Goal: Task Accomplishment & Management: Use online tool/utility

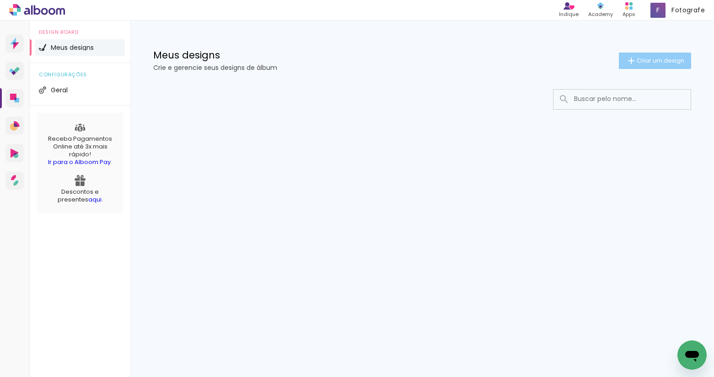
click at [641, 62] on span "Criar um design" at bounding box center [660, 61] width 48 height 6
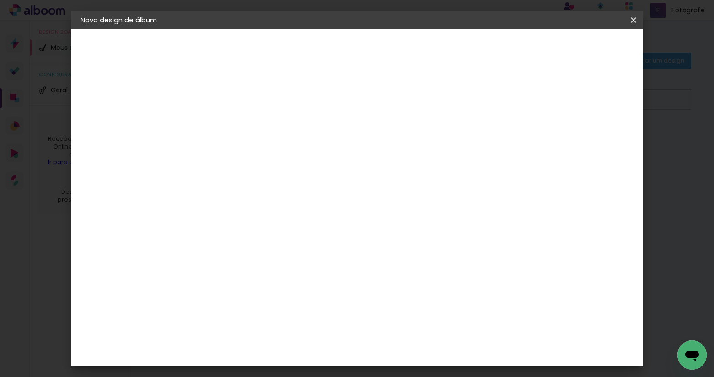
click at [230, 117] on input at bounding box center [230, 123] width 0 height 14
type input "[PERSON_NAME] e [PERSON_NAME]"
type paper-input "[PERSON_NAME] e [PERSON_NAME]"
click at [0, 0] on slot "Avançar" at bounding box center [0, 0] width 0 height 0
click at [290, 176] on input at bounding box center [253, 173] width 92 height 11
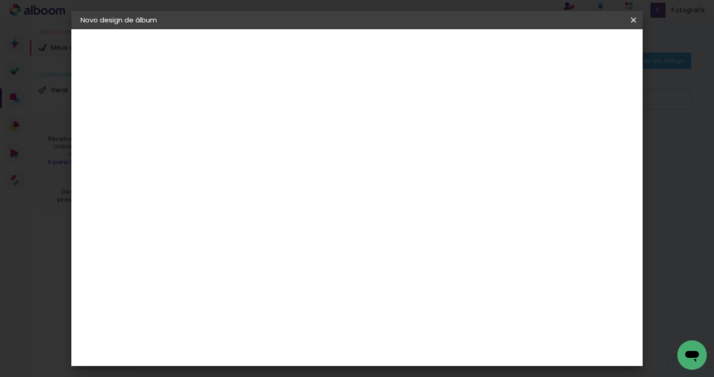
type input "photopre"
type paper-input "photopre"
click at [261, 210] on div "Photopress" at bounding box center [245, 206] width 42 height 7
click at [0, 0] on slot "Avançar" at bounding box center [0, 0] width 0 height 0
click at [266, 152] on input "text" at bounding box center [248, 159] width 36 height 14
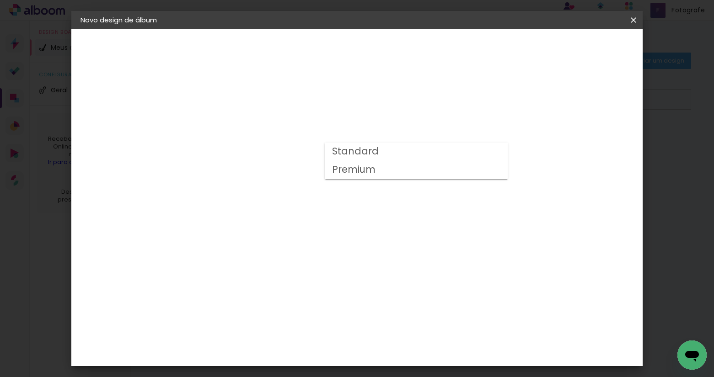
click at [397, 170] on paper-item "Premium" at bounding box center [416, 170] width 183 height 18
type input "Premium"
click at [292, 340] on span "25 × 25" at bounding box center [270, 352] width 43 height 24
click at [0, 0] on slot "Avançar" at bounding box center [0, 0] width 0 height 0
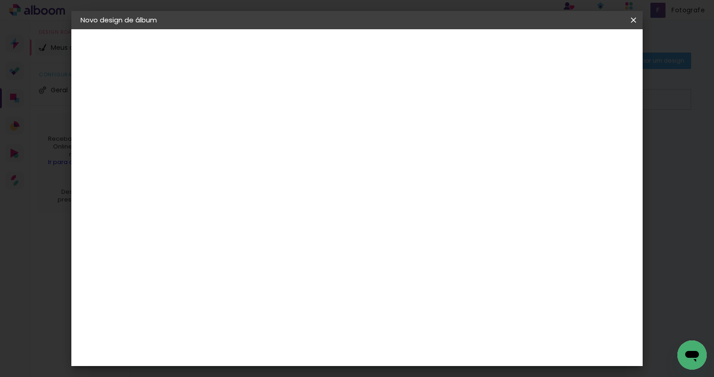
click at [576, 49] on span "Iniciar design" at bounding box center [555, 48] width 42 height 6
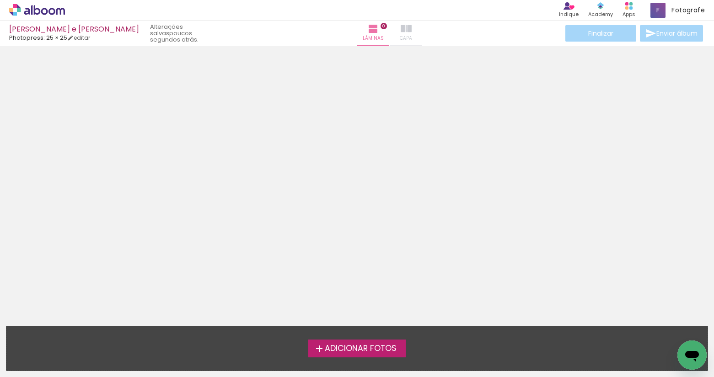
click at [401, 26] on iron-icon at bounding box center [406, 28] width 11 height 11
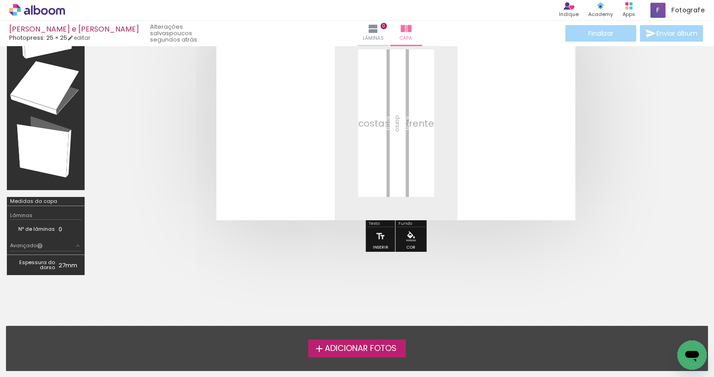
scroll to position [45, 0]
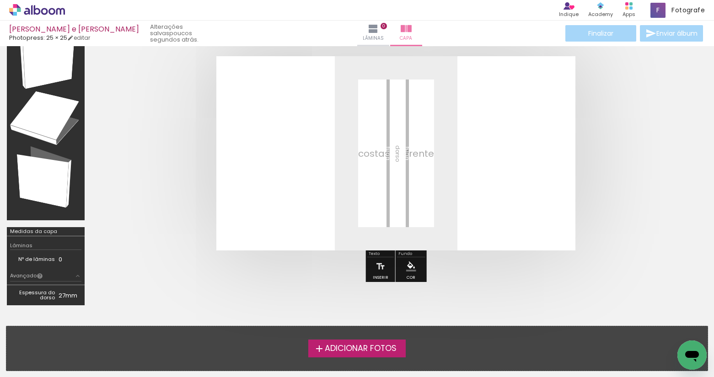
click at [320, 343] on iron-icon at bounding box center [319, 348] width 11 height 11
click at [0, 0] on input "file" at bounding box center [0, 0] width 0 height 0
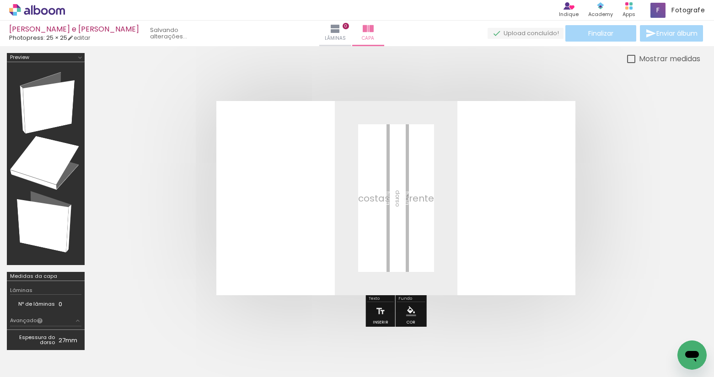
scroll to position [0, 0]
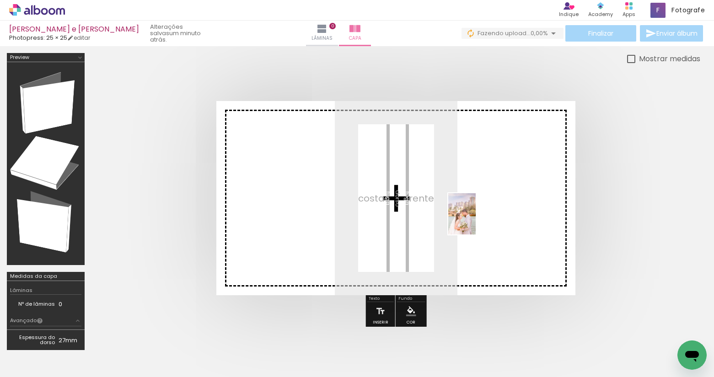
drag, startPoint x: 100, startPoint y: 339, endPoint x: 475, endPoint y: 221, distance: 394.0
click at [475, 221] on quentale-workspace at bounding box center [357, 188] width 714 height 377
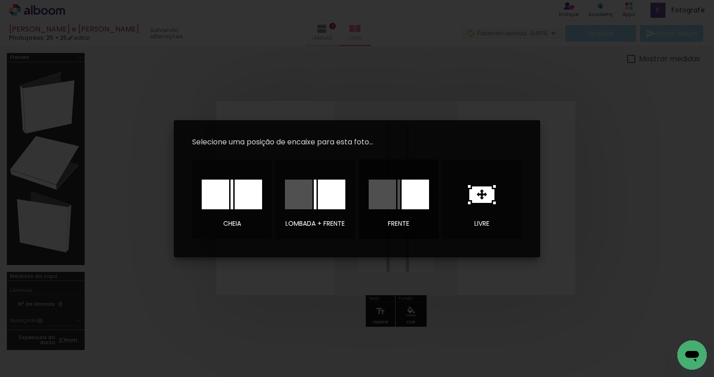
click at [420, 197] on div at bounding box center [414, 195] width 27 height 30
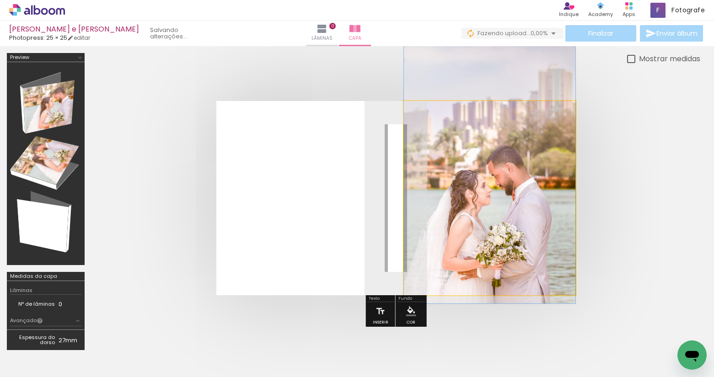
drag, startPoint x: 471, startPoint y: 220, endPoint x: 449, endPoint y: 197, distance: 32.0
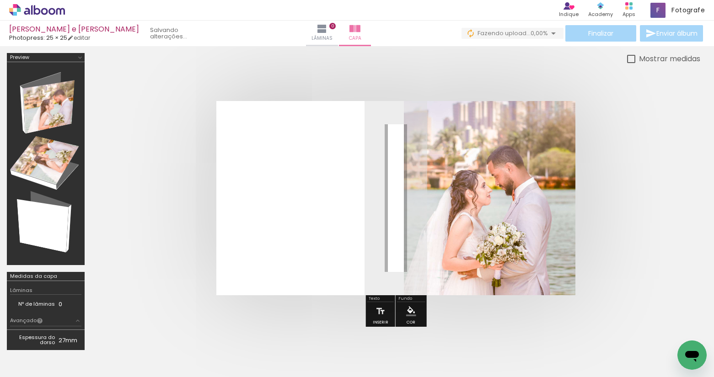
drag, startPoint x: 539, startPoint y: 126, endPoint x: 544, endPoint y: 128, distance: 5.5
type paper-slider "100"
click at [544, 128] on div at bounding box center [538, 124] width 15 height 15
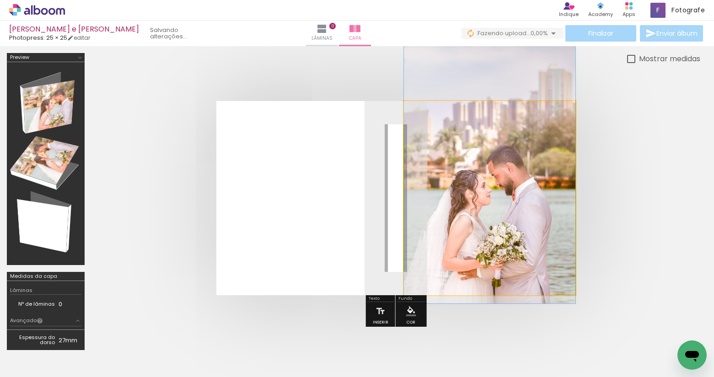
drag, startPoint x: 440, startPoint y: 124, endPoint x: 431, endPoint y: 123, distance: 9.2
type paper-slider "100"
click at [432, 123] on div at bounding box center [439, 124] width 15 height 15
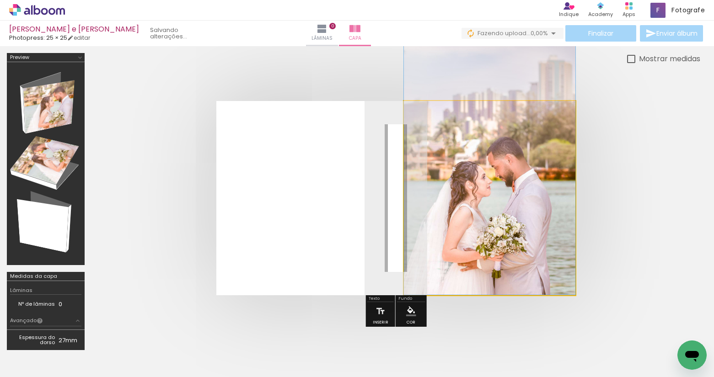
drag, startPoint x: 475, startPoint y: 212, endPoint x: 455, endPoint y: 193, distance: 27.2
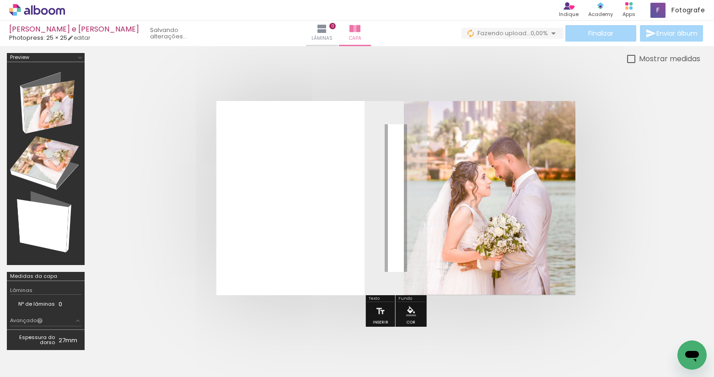
click at [630, 61] on div at bounding box center [631, 59] width 8 height 8
type paper-checkbox "on"
click at [630, 61] on div at bounding box center [631, 59] width 8 height 8
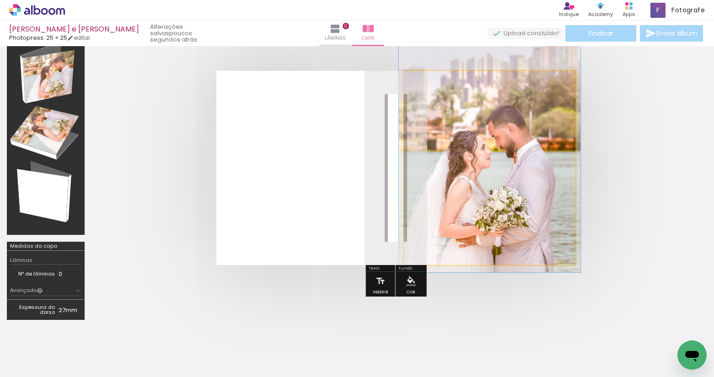
click at [439, 92] on div at bounding box center [441, 94] width 8 height 8
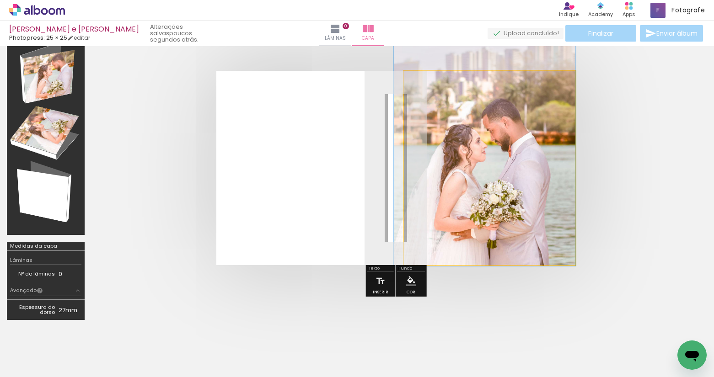
drag, startPoint x: 441, startPoint y: 140, endPoint x: 432, endPoint y: 134, distance: 10.8
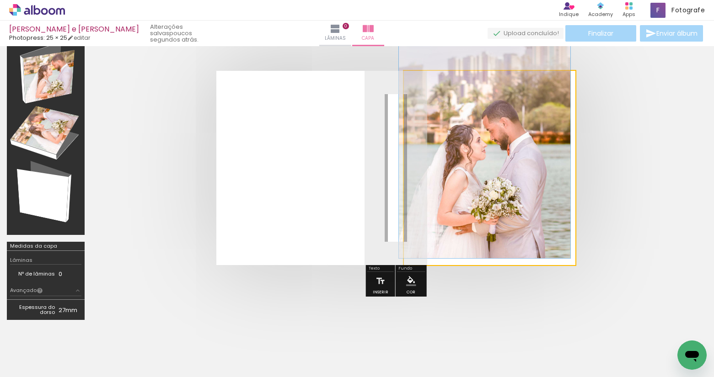
click at [440, 95] on div at bounding box center [439, 94] width 8 height 8
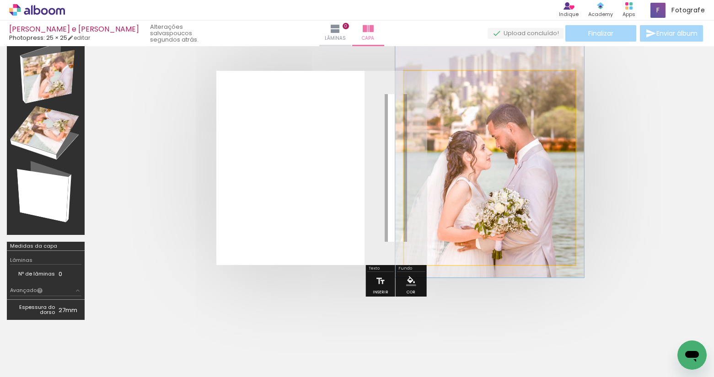
type paper-slider "110"
click at [443, 96] on div at bounding box center [442, 94] width 8 height 8
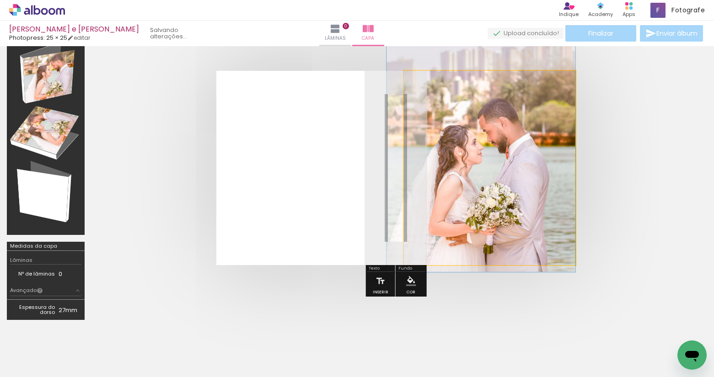
drag, startPoint x: 452, startPoint y: 151, endPoint x: 443, endPoint y: 145, distance: 10.7
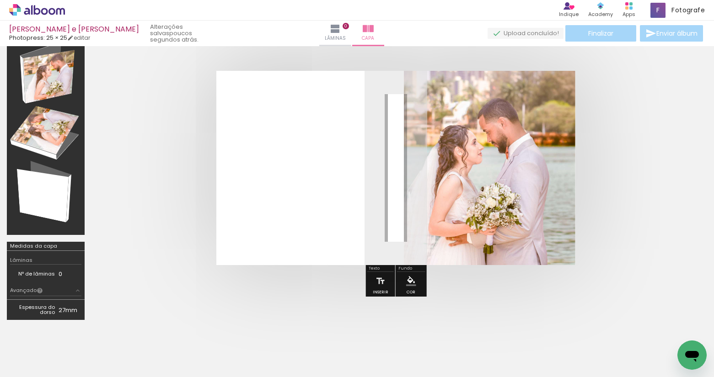
click at [241, 225] on quentale-layouter at bounding box center [395, 168] width 359 height 194
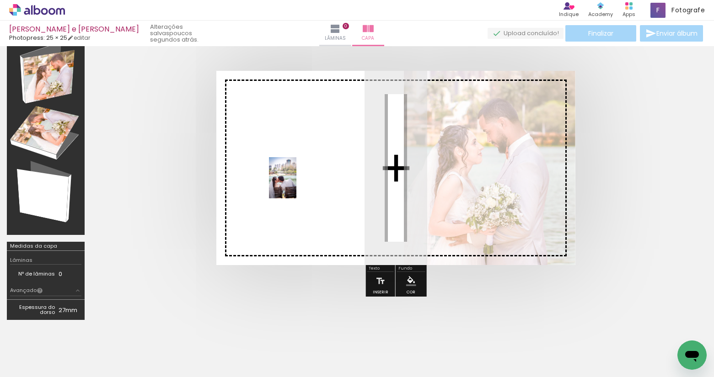
drag, startPoint x: 150, startPoint y: 343, endPoint x: 301, endPoint y: 186, distance: 217.9
click at [301, 186] on quentale-workspace at bounding box center [357, 188] width 714 height 377
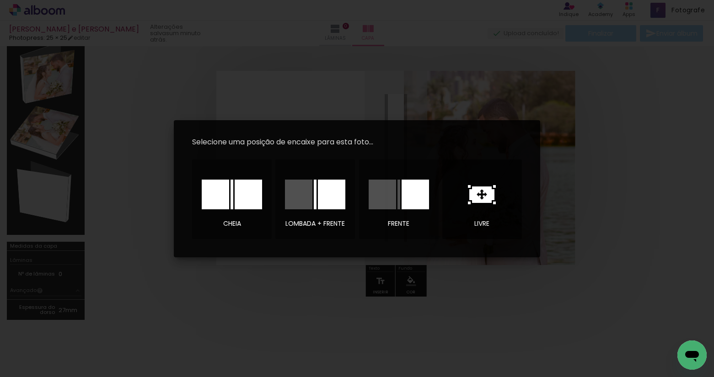
click at [474, 195] on icon at bounding box center [481, 195] width 25 height 16
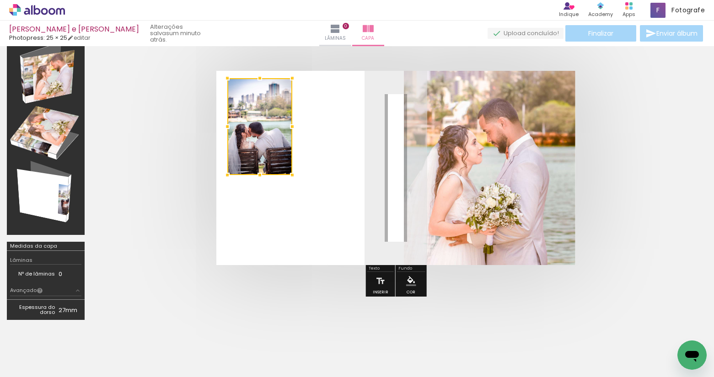
drag, startPoint x: 375, startPoint y: 176, endPoint x: 239, endPoint y: 134, distance: 142.3
click at [239, 134] on div at bounding box center [259, 126] width 65 height 97
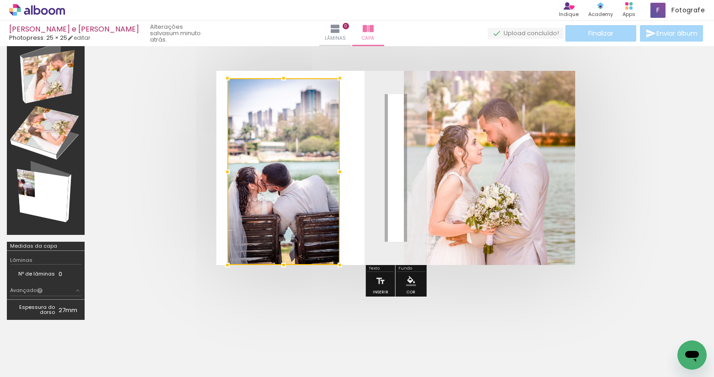
drag, startPoint x: 291, startPoint y: 175, endPoint x: 339, endPoint y: 246, distance: 85.3
click at [339, 246] on div at bounding box center [283, 171] width 112 height 187
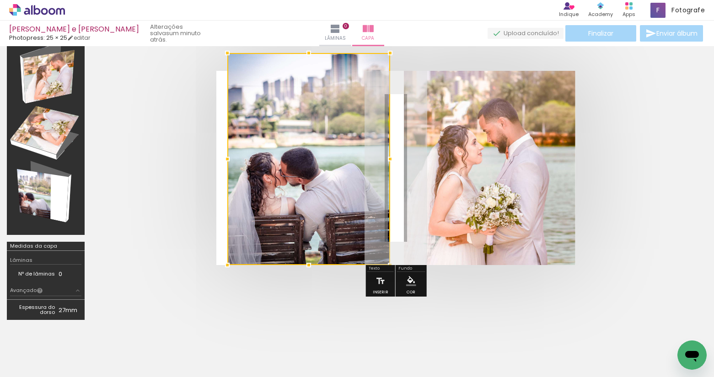
drag, startPoint x: 341, startPoint y: 77, endPoint x: 391, endPoint y: 27, distance: 70.5
click at [391, 0] on div "Guilherme e Evelyn Photopress: 25 × 25 editar um minuto atrás. Lâminas 0 Capa F…" at bounding box center [357, 0] width 714 height 0
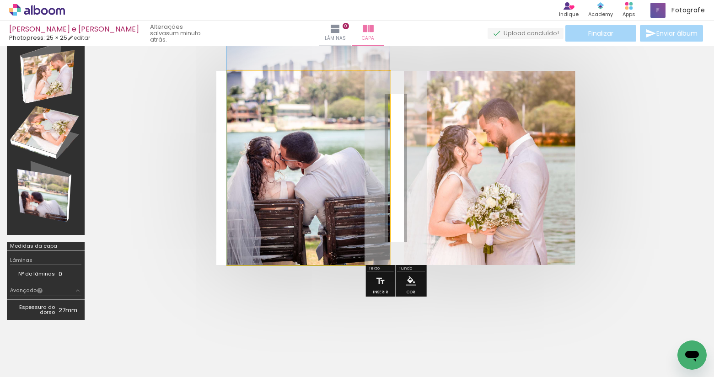
drag, startPoint x: 324, startPoint y: 114, endPoint x: 303, endPoint y: 90, distance: 32.7
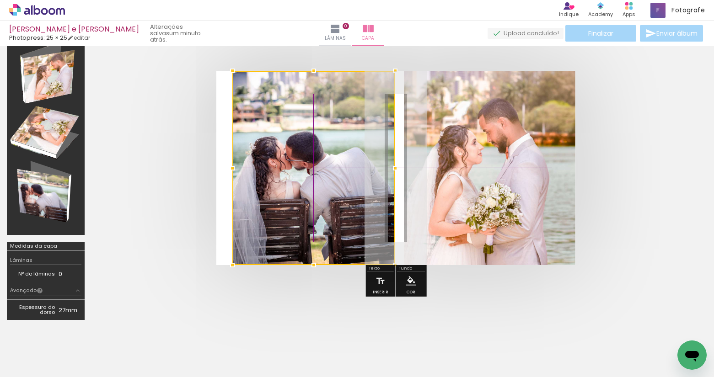
drag, startPoint x: 303, startPoint y: 158, endPoint x: 305, endPoint y: 135, distance: 22.9
click at [305, 135] on div at bounding box center [313, 168] width 163 height 194
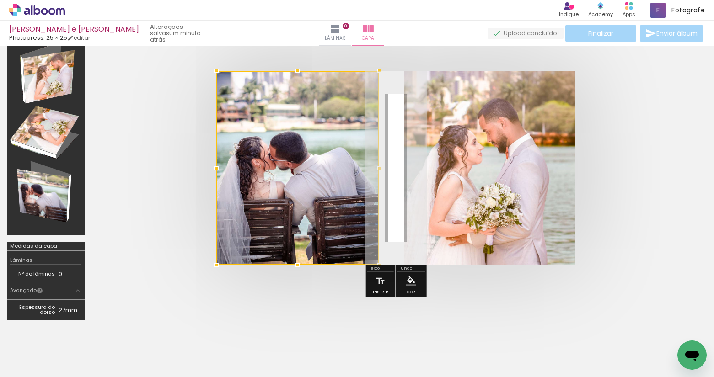
drag, startPoint x: 282, startPoint y: 174, endPoint x: 226, endPoint y: 326, distance: 161.9
click at [226, 326] on quentale-workspace at bounding box center [357, 188] width 714 height 377
click at [238, 299] on div at bounding box center [395, 167] width 609 height 267
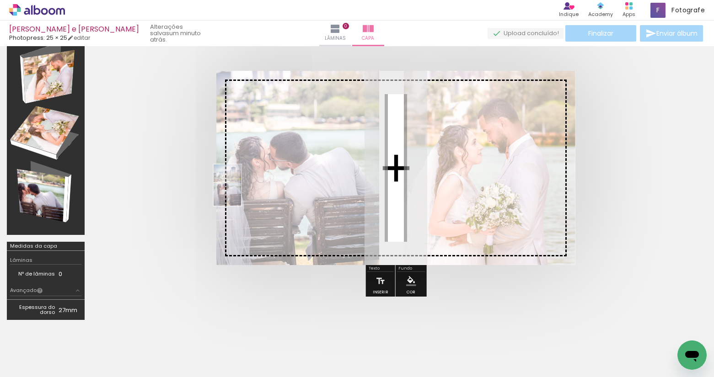
drag, startPoint x: 150, startPoint y: 338, endPoint x: 246, endPoint y: 185, distance: 180.4
click at [246, 185] on quentale-workspace at bounding box center [357, 188] width 714 height 377
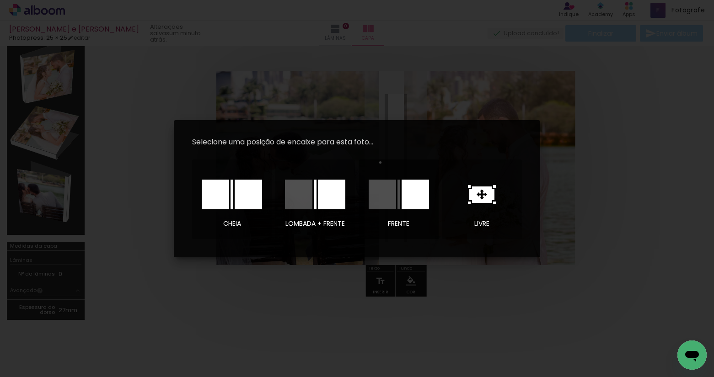
click at [380, 162] on paper-button "frente" at bounding box center [399, 200] width 80 height 80
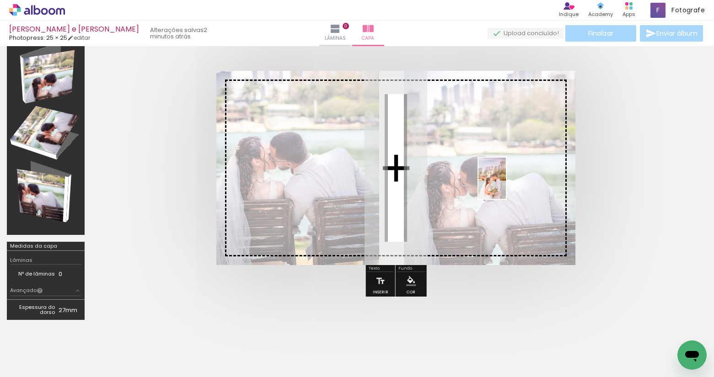
drag, startPoint x: 99, startPoint y: 345, endPoint x: 506, endPoint y: 185, distance: 437.2
click at [506, 185] on quentale-workspace at bounding box center [357, 188] width 714 height 377
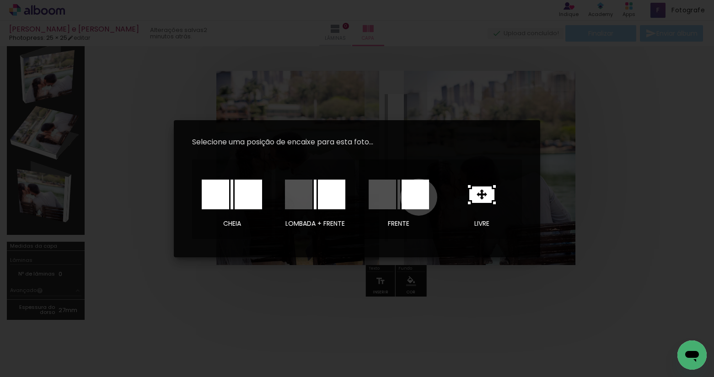
click at [418, 197] on div at bounding box center [414, 195] width 27 height 30
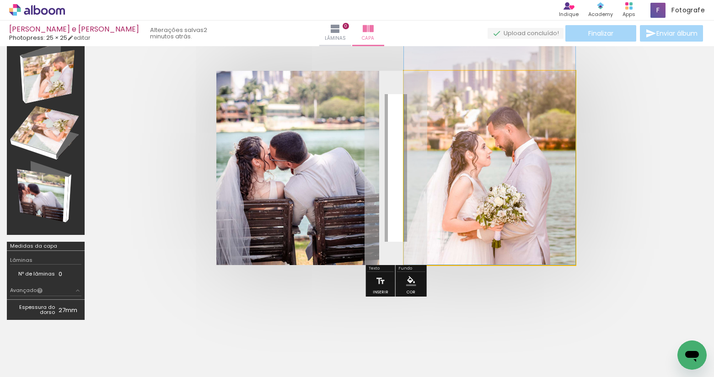
drag, startPoint x: 469, startPoint y: 187, endPoint x: 465, endPoint y: 141, distance: 46.3
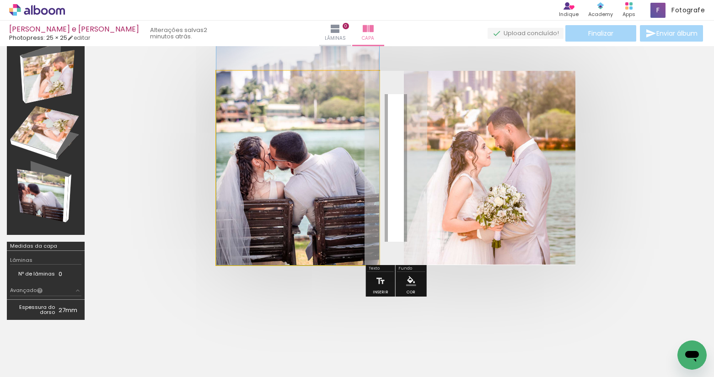
click at [324, 201] on quentale-photo at bounding box center [297, 168] width 163 height 194
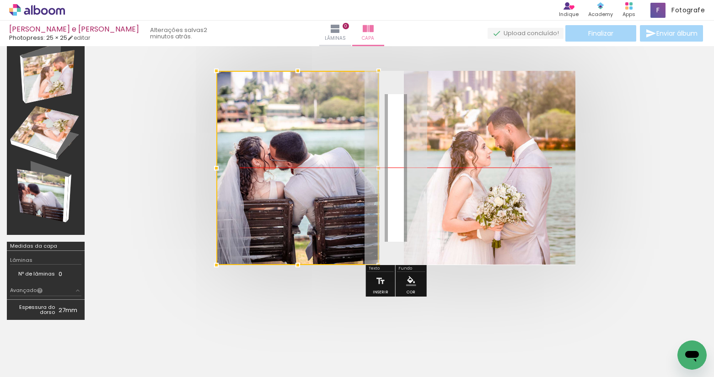
drag, startPoint x: 298, startPoint y: 167, endPoint x: 284, endPoint y: 160, distance: 15.7
click at [284, 160] on div at bounding box center [297, 168] width 162 height 194
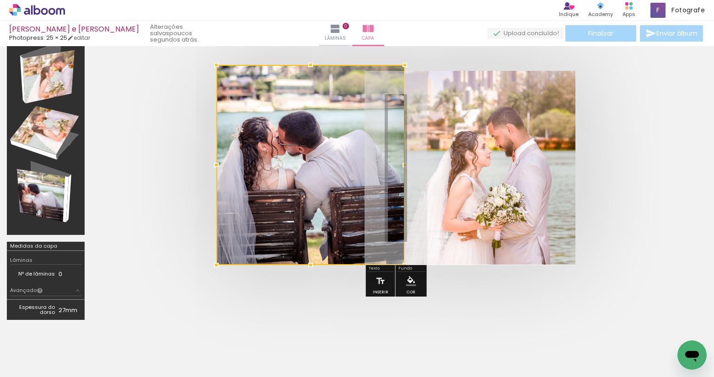
drag, startPoint x: 380, startPoint y: 69, endPoint x: 408, endPoint y: 45, distance: 36.9
click at [408, 0] on div "Guilherme e Evelyn Photopress: 25 × 25 editar poucos segundos atrás. Lâminas 0 …" at bounding box center [357, 0] width 714 height 0
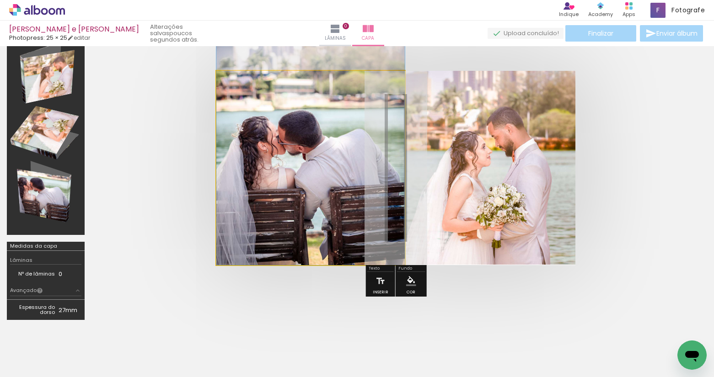
drag, startPoint x: 321, startPoint y: 156, endPoint x: 340, endPoint y: 154, distance: 18.9
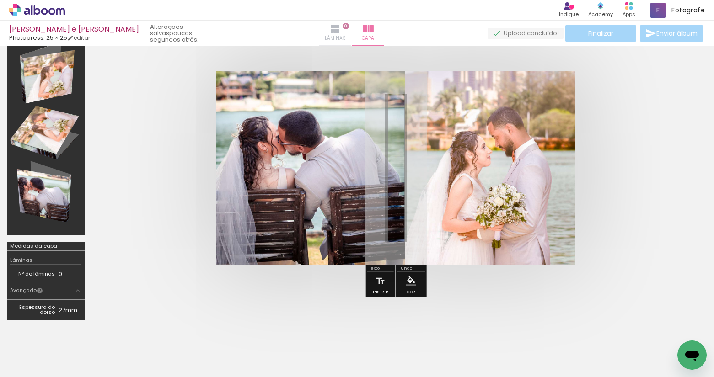
click at [339, 32] on iron-icon at bounding box center [335, 28] width 11 height 11
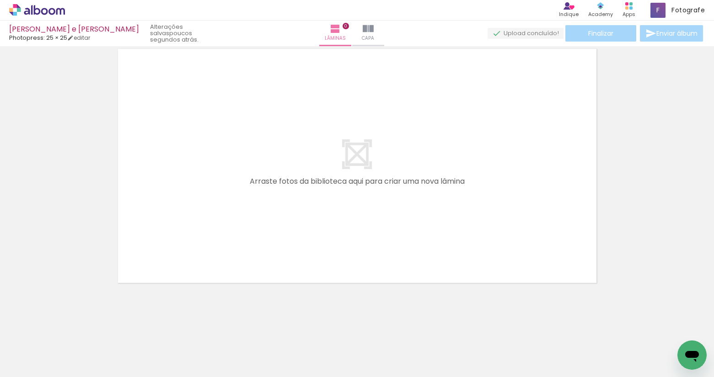
click at [75, 344] on iron-horizontal-list at bounding box center [66, 348] width 18 height 57
click at [32, 361] on span "Adicionar Fotos" at bounding box center [32, 365] width 27 height 10
click at [0, 0] on input "file" at bounding box center [0, 0] width 0 height 0
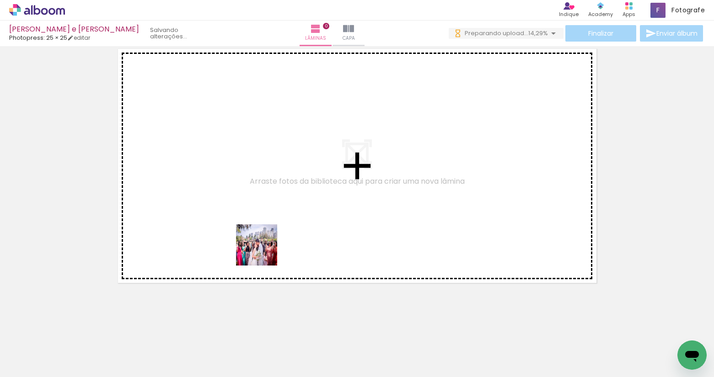
drag, startPoint x: 202, startPoint y: 349, endPoint x: 330, endPoint y: 182, distance: 210.4
click at [328, 182] on quentale-workspace at bounding box center [357, 188] width 714 height 377
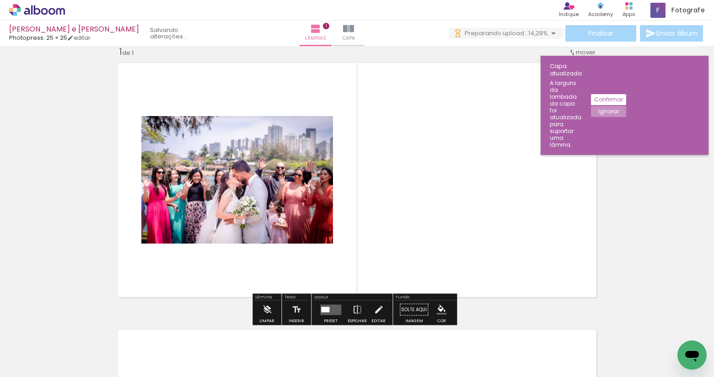
scroll to position [12, 0]
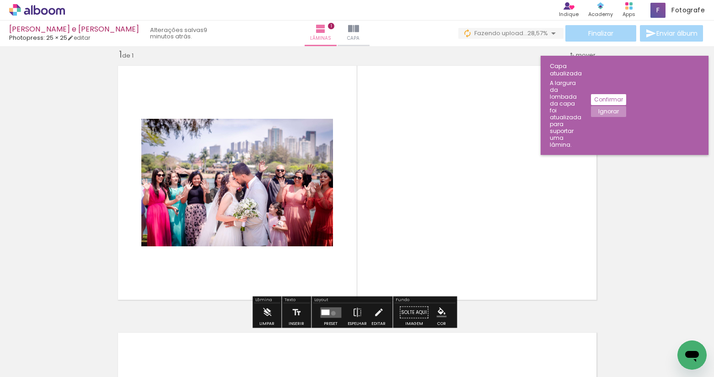
click at [331, 313] on quentale-layouter at bounding box center [330, 312] width 21 height 11
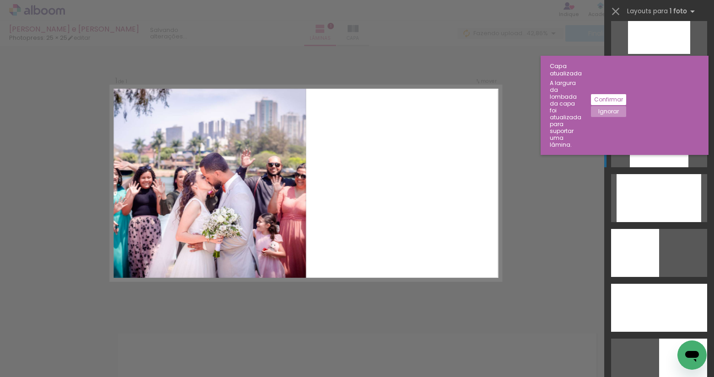
scroll to position [488, 0]
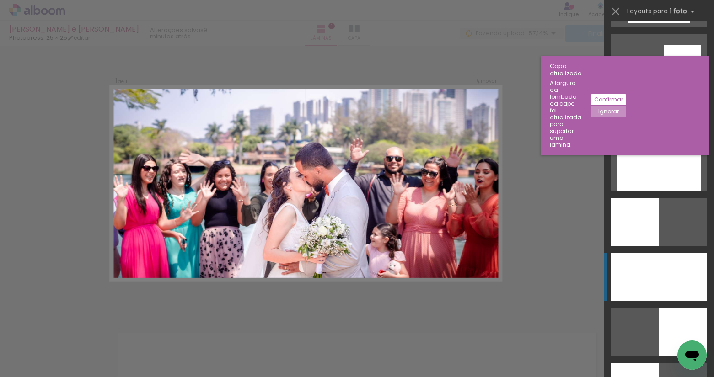
click at [653, 267] on div at bounding box center [659, 277] width 96 height 48
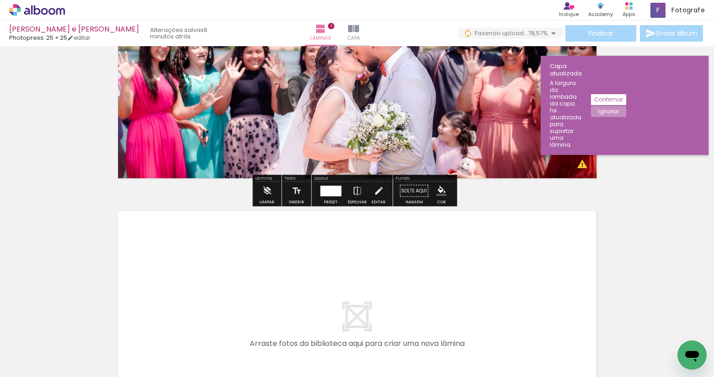
scroll to position [225, 0]
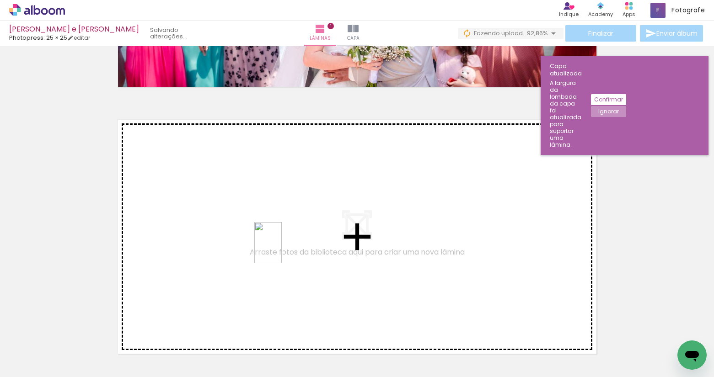
drag, startPoint x: 297, startPoint y: 351, endPoint x: 279, endPoint y: 243, distance: 109.9
click at [279, 243] on quentale-workspace at bounding box center [357, 188] width 714 height 377
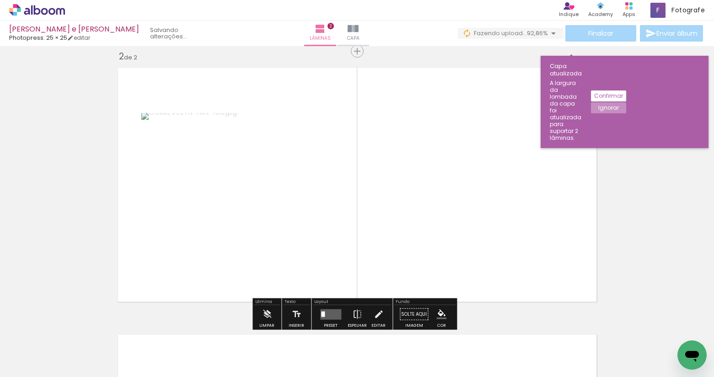
scroll to position [279, 0]
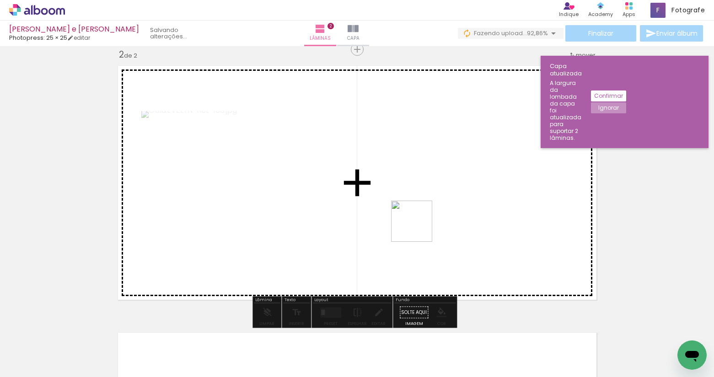
drag, startPoint x: 356, startPoint y: 349, endPoint x: 427, endPoint y: 210, distance: 156.0
click at [427, 210] on quentale-workspace at bounding box center [357, 188] width 714 height 377
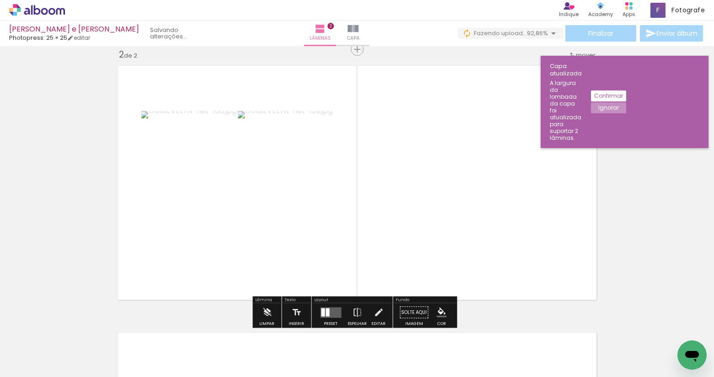
click at [334, 311] on quentale-layouter at bounding box center [330, 312] width 21 height 11
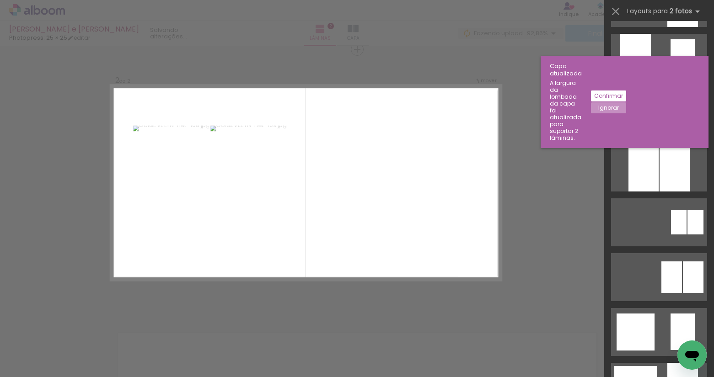
scroll to position [0, 0]
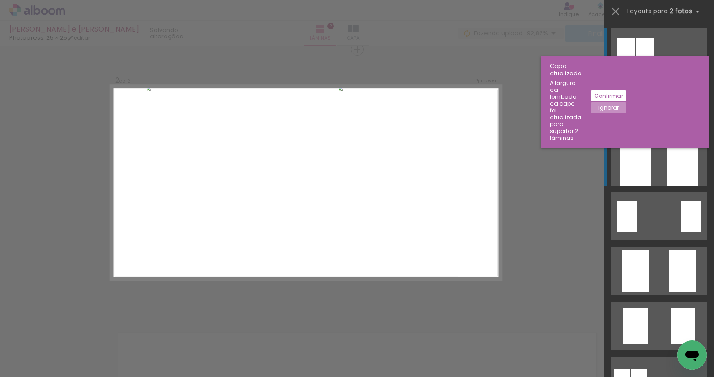
click at [663, 172] on quentale-layouter at bounding box center [659, 162] width 96 height 48
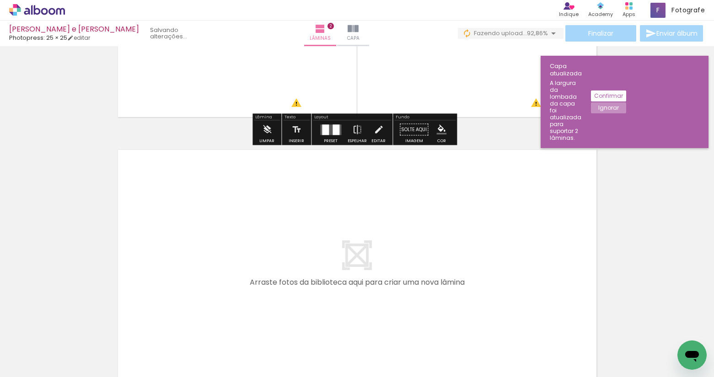
scroll to position [492, 0]
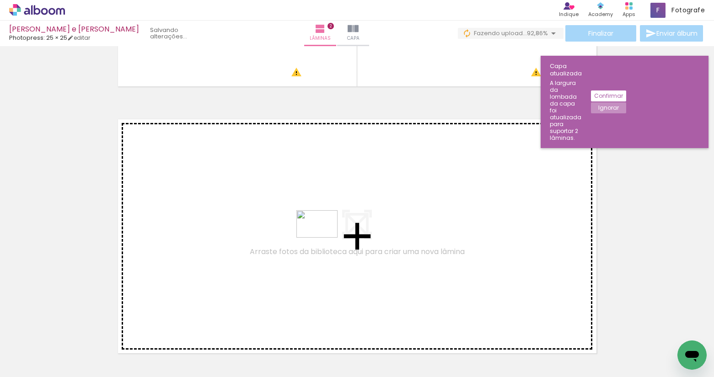
drag, startPoint x: 246, startPoint y: 345, endPoint x: 324, endPoint y: 238, distance: 132.5
click at [324, 238] on quentale-workspace at bounding box center [357, 188] width 714 height 377
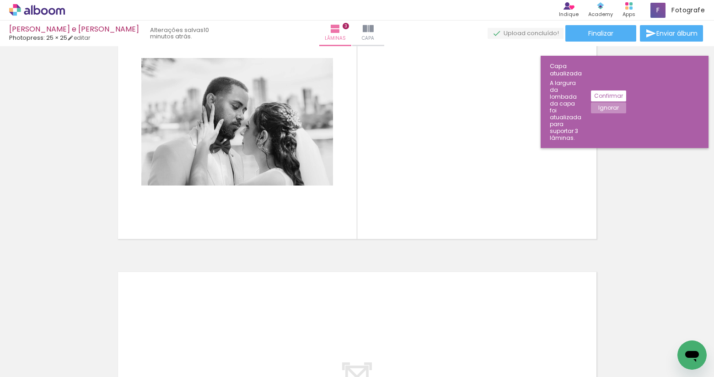
scroll to position [576, 0]
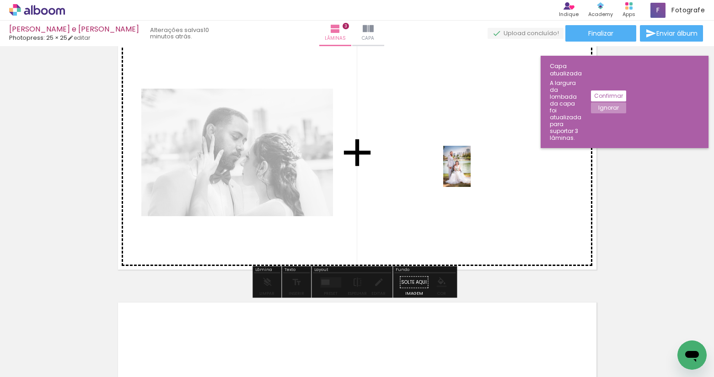
drag, startPoint x: 406, startPoint y: 334, endPoint x: 471, endPoint y: 172, distance: 174.6
click at [471, 172] on quentale-workspace at bounding box center [357, 188] width 714 height 377
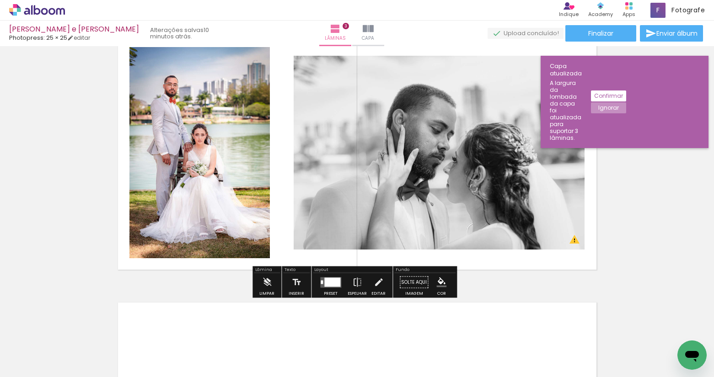
click at [335, 282] on div at bounding box center [332, 282] width 16 height 9
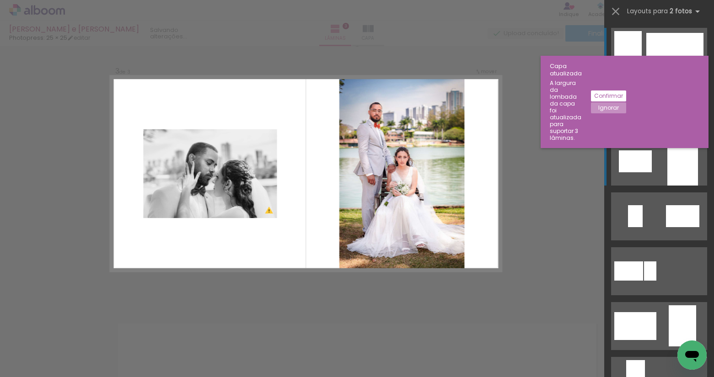
scroll to position [546, 0]
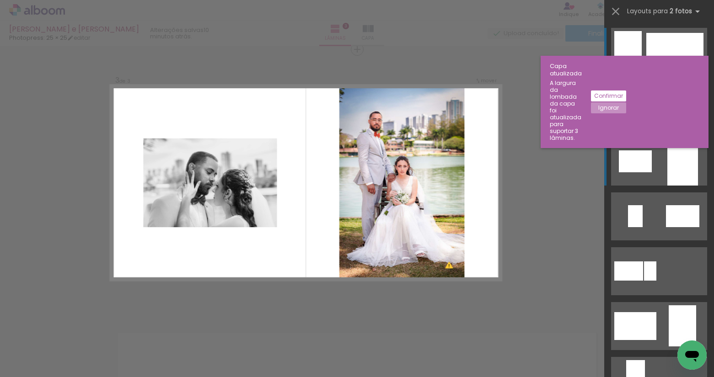
click at [667, 172] on div at bounding box center [682, 162] width 31 height 48
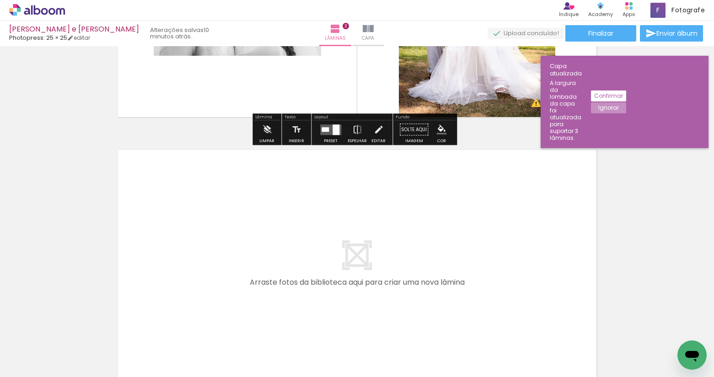
scroll to position [759, 0]
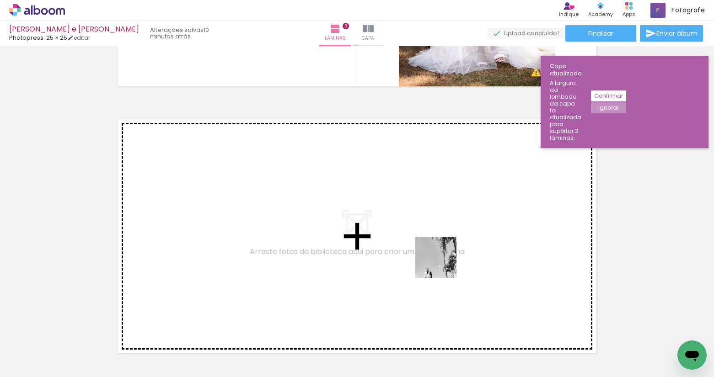
drag, startPoint x: 539, startPoint y: 347, endPoint x: 392, endPoint y: 242, distance: 180.0
click at [392, 242] on quentale-workspace at bounding box center [357, 188] width 714 height 377
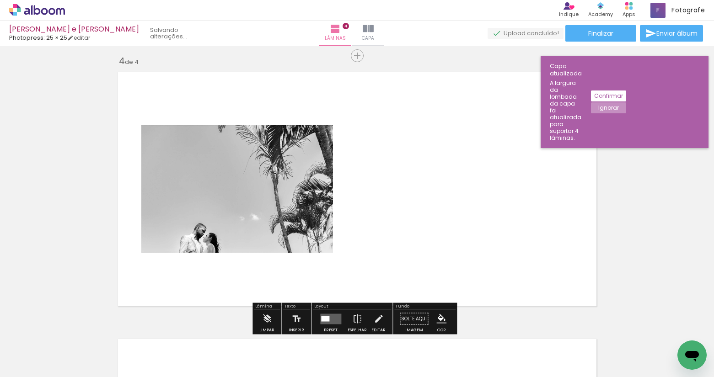
scroll to position [813, 0]
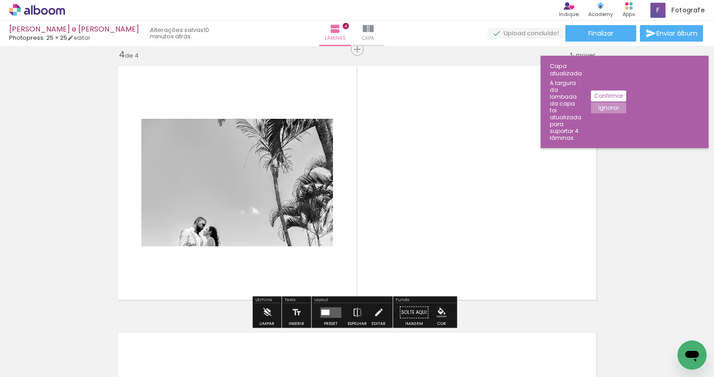
click at [330, 310] on quentale-layouter at bounding box center [330, 312] width 21 height 11
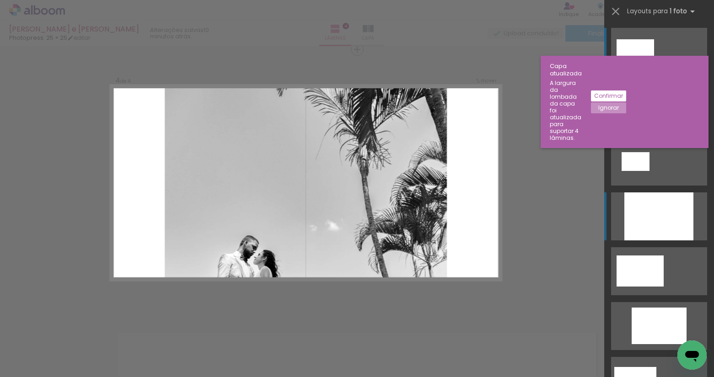
click at [645, 213] on div at bounding box center [658, 216] width 69 height 48
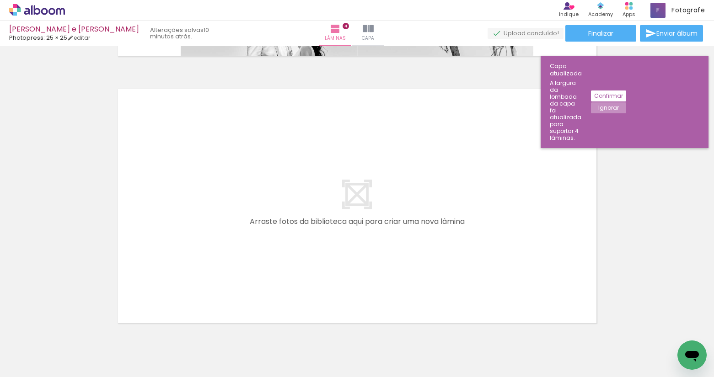
scroll to position [0, 81]
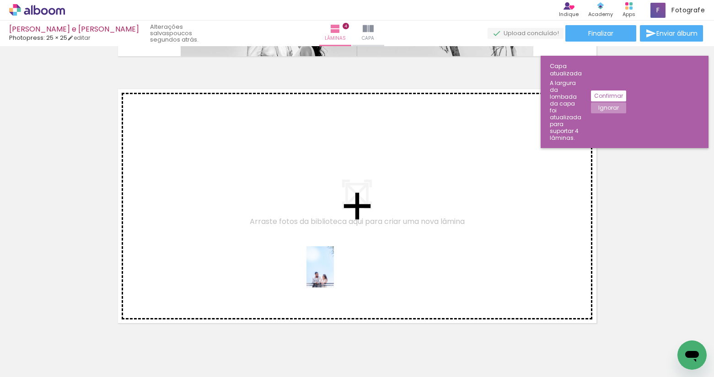
drag, startPoint x: 521, startPoint y: 356, endPoint x: 324, endPoint y: 270, distance: 214.8
click at [324, 270] on quentale-workspace at bounding box center [357, 188] width 714 height 377
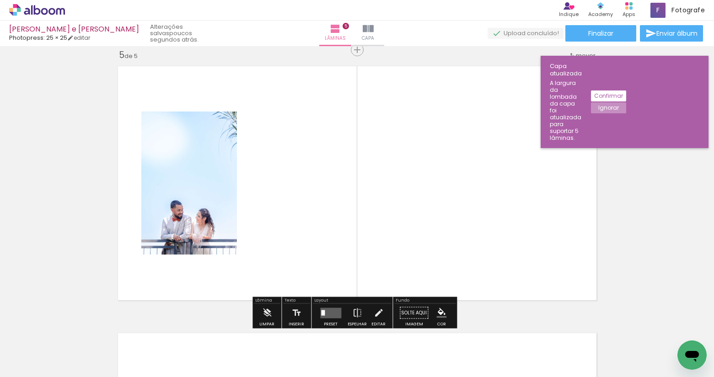
scroll to position [1080, 0]
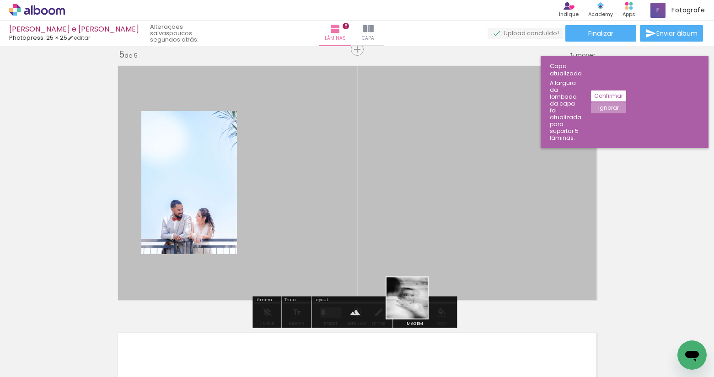
drag, startPoint x: 372, startPoint y: 348, endPoint x: 466, endPoint y: 257, distance: 131.3
click at [466, 257] on quentale-workspace at bounding box center [357, 188] width 714 height 377
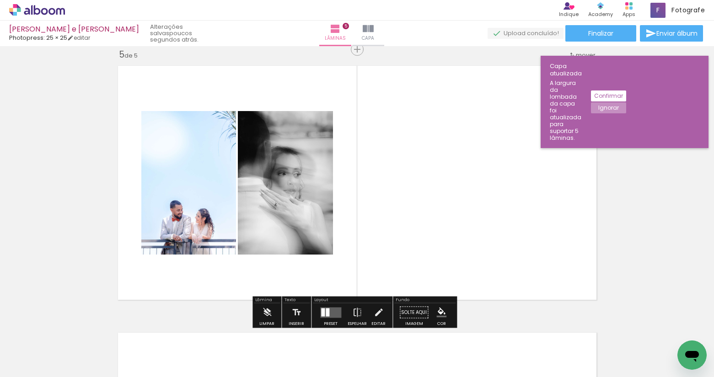
click at [327, 315] on div at bounding box center [328, 312] width 4 height 8
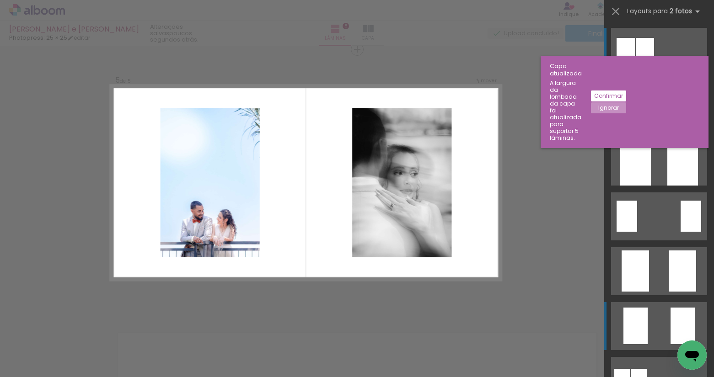
click at [658, 312] on quentale-layouter at bounding box center [659, 326] width 96 height 48
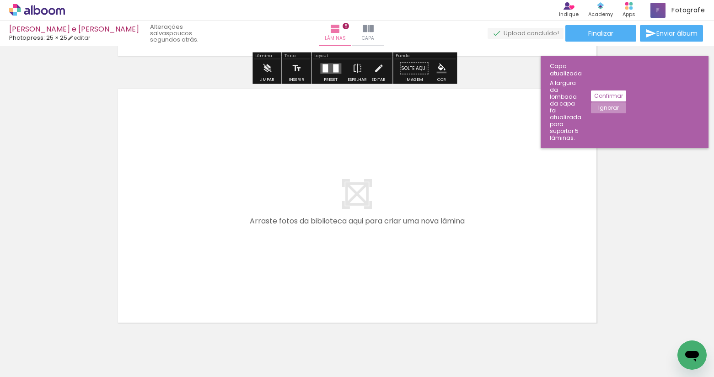
scroll to position [1354, 0]
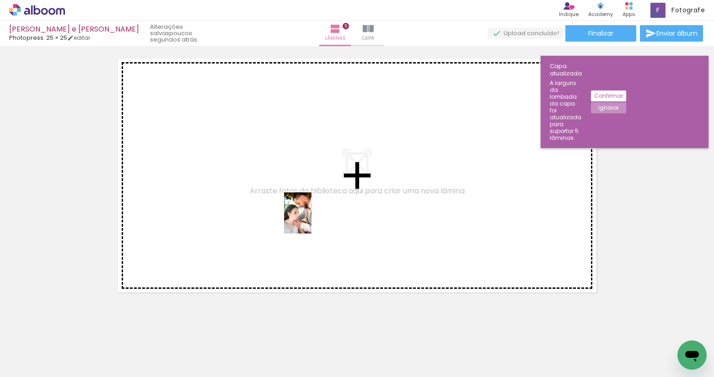
drag, startPoint x: 571, startPoint y: 353, endPoint x: 283, endPoint y: 211, distance: 321.2
click at [283, 211] on quentale-workspace at bounding box center [357, 188] width 714 height 377
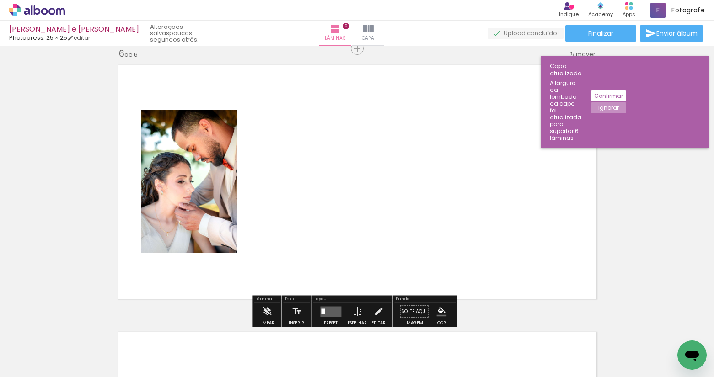
scroll to position [1347, 0]
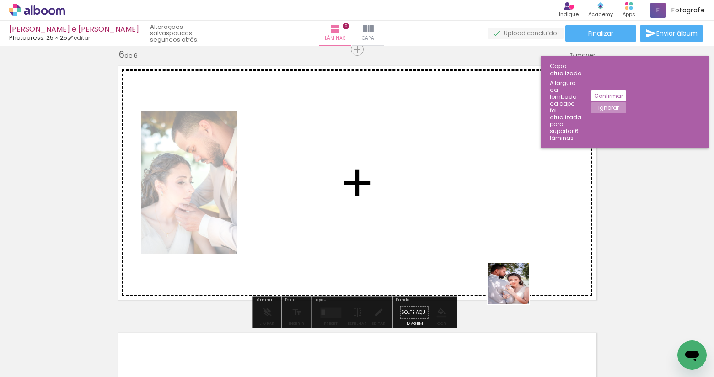
drag, startPoint x: 618, startPoint y: 347, endPoint x: 374, endPoint y: 217, distance: 276.7
click at [374, 217] on quentale-workspace at bounding box center [357, 188] width 714 height 377
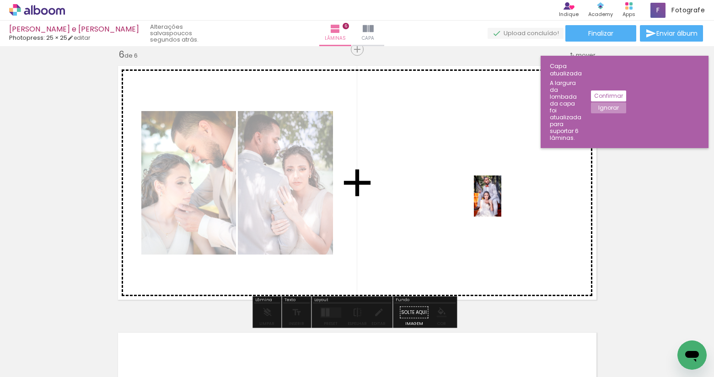
drag, startPoint x: 424, startPoint y: 342, endPoint x: 502, endPoint y: 205, distance: 157.3
click at [502, 203] on quentale-workspace at bounding box center [357, 188] width 714 height 377
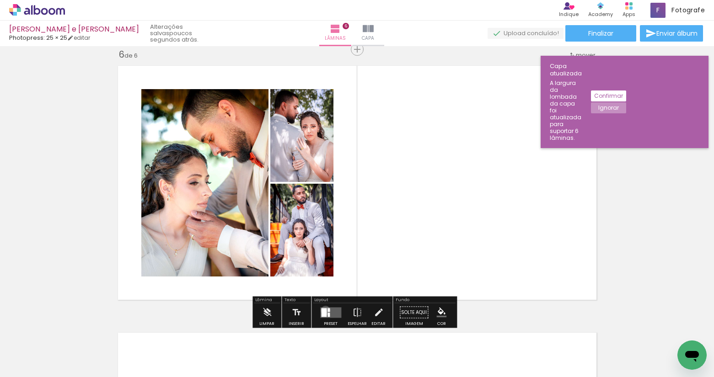
click at [323, 310] on div at bounding box center [323, 312] width 5 height 9
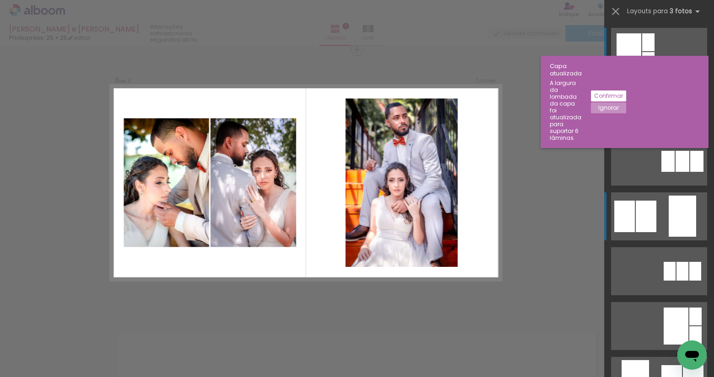
click at [661, 208] on quentale-layouter at bounding box center [659, 216] width 96 height 48
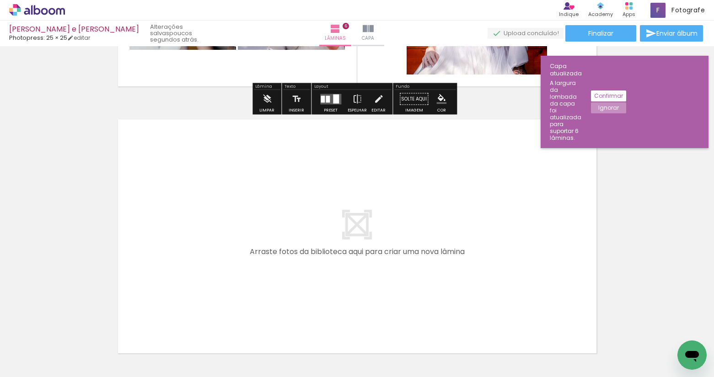
scroll to position [1530, 0]
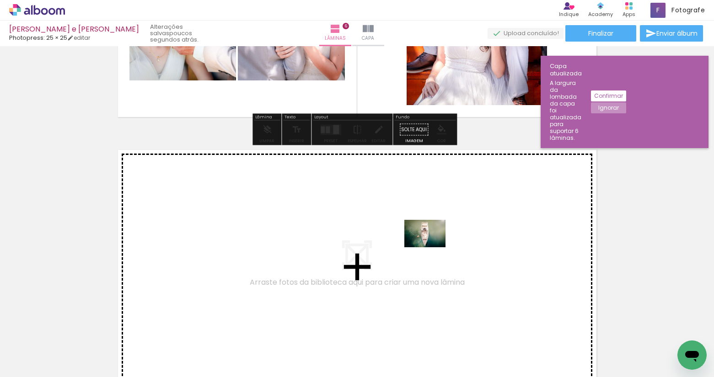
drag, startPoint x: 666, startPoint y: 346, endPoint x: 430, endPoint y: 247, distance: 256.3
click at [430, 247] on quentale-workspace at bounding box center [357, 188] width 714 height 377
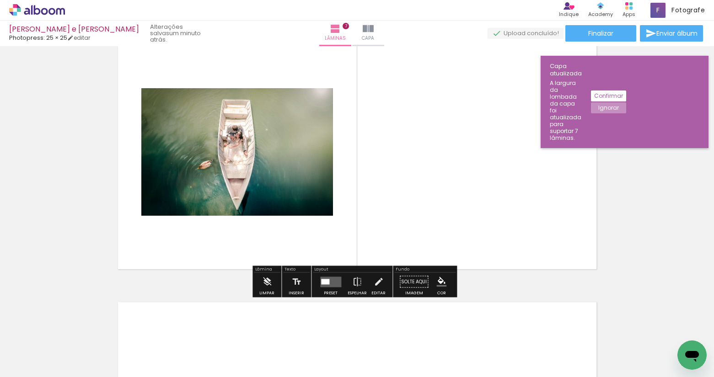
scroll to position [1614, 0]
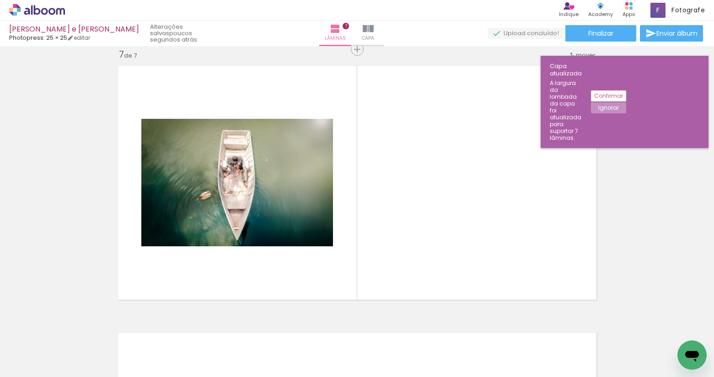
click at [0, 0] on slot "Confirmar" at bounding box center [0, 0] width 0 height 0
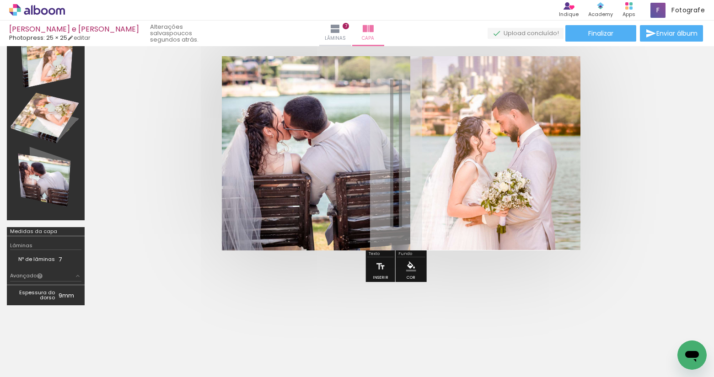
scroll to position [14, 0]
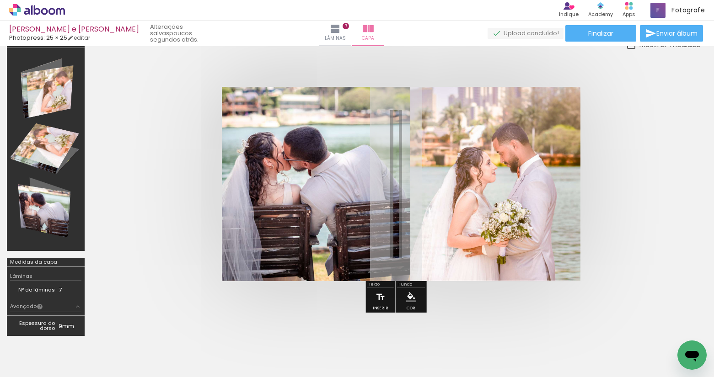
click at [375, 301] on iron-icon at bounding box center [380, 297] width 10 height 18
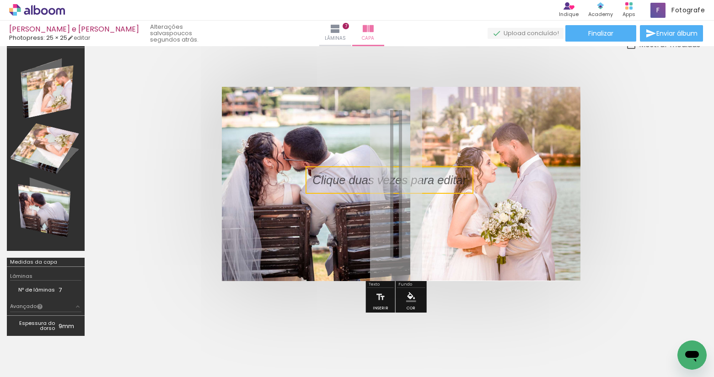
click at [384, 184] on quentale-selection at bounding box center [389, 179] width 168 height 27
type input "Sans Serif"
click at [384, 184] on p at bounding box center [396, 180] width 168 height 16
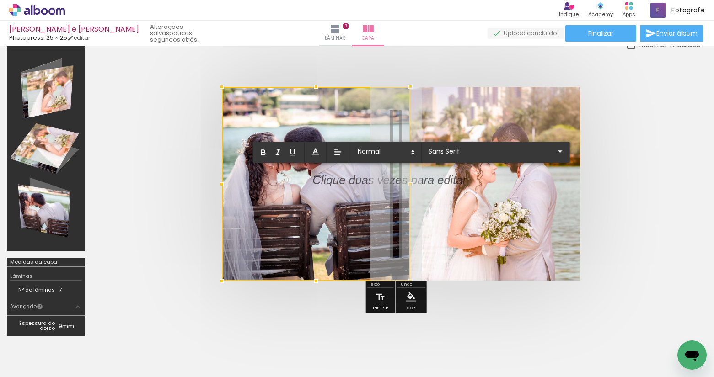
click at [415, 186] on div at bounding box center [410, 184] width 18 height 18
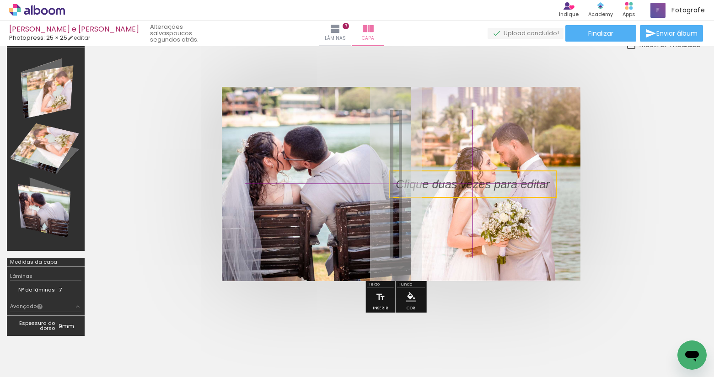
drag, startPoint x: 425, startPoint y: 182, endPoint x: 520, endPoint y: 162, distance: 97.7
click at [520, 162] on quentale-cover-editor at bounding box center [395, 191] width 609 height 304
click at [420, 186] on quentale-selection at bounding box center [473, 184] width 168 height 27
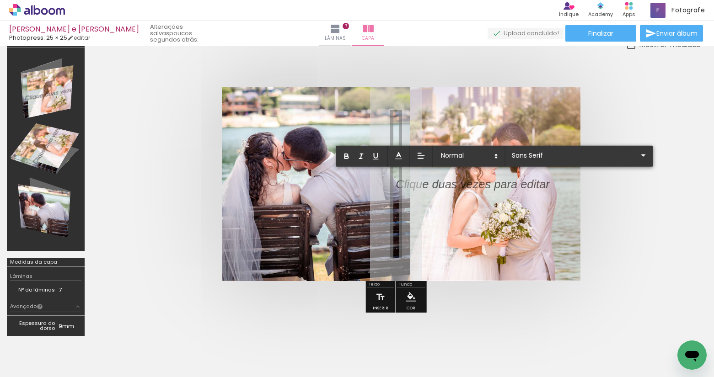
drag, startPoint x: 397, startPoint y: 186, endPoint x: 547, endPoint y: 186, distance: 150.4
click at [547, 186] on p at bounding box center [472, 190] width 154 height 16
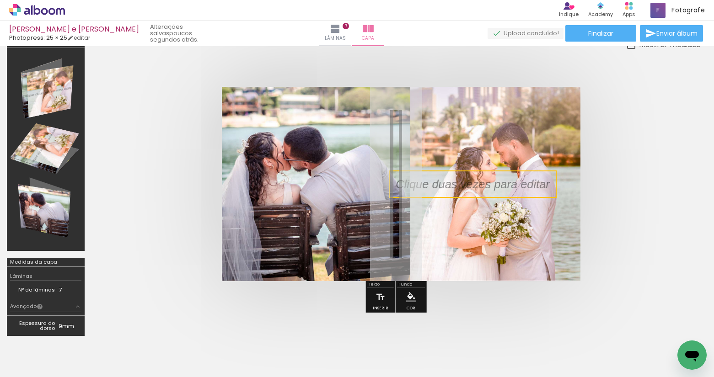
click at [533, 189] on quentale-selection at bounding box center [473, 184] width 168 height 27
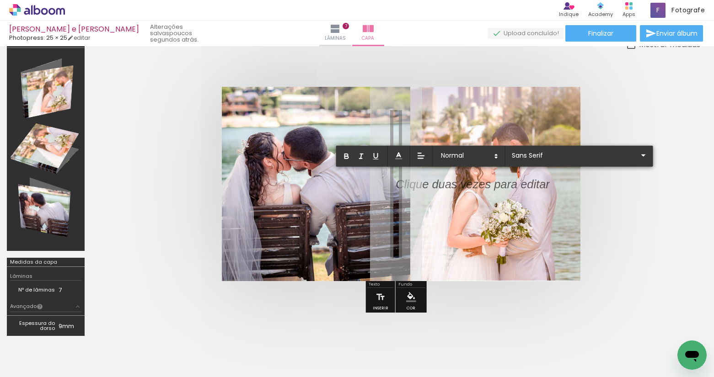
click at [532, 186] on p at bounding box center [472, 190] width 154 height 16
drag, startPoint x: 496, startPoint y: 182, endPoint x: 377, endPoint y: 182, distance: 118.9
click at [377, 182] on album-spread at bounding box center [396, 184] width 348 height 194
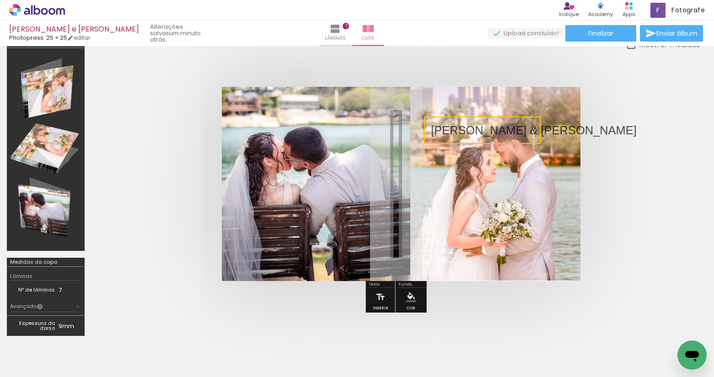
drag, startPoint x: 402, startPoint y: 183, endPoint x: 435, endPoint y: 129, distance: 63.4
click at [435, 129] on quentale-selection at bounding box center [482, 130] width 117 height 27
click at [441, 133] on quentale-selection at bounding box center [482, 130] width 117 height 27
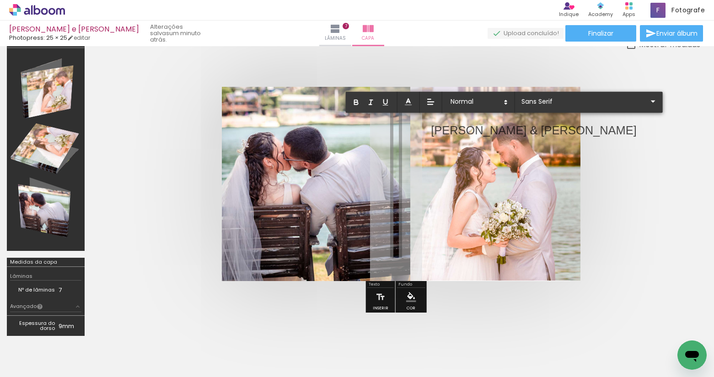
click at [441, 133] on p "[PERSON_NAME] & [PERSON_NAME]" at bounding box center [534, 130] width 206 height 16
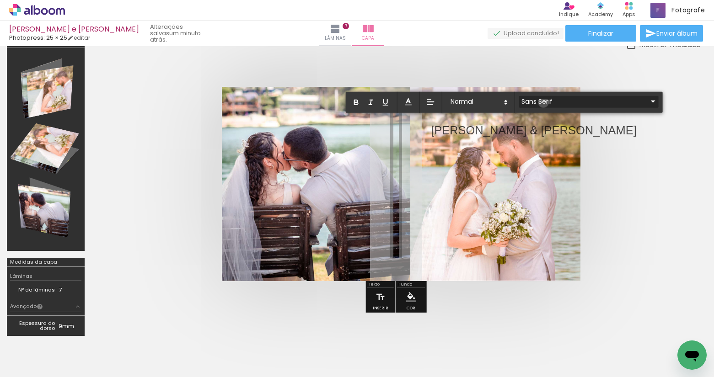
click at [543, 102] on input "Sans Serif" at bounding box center [583, 101] width 128 height 10
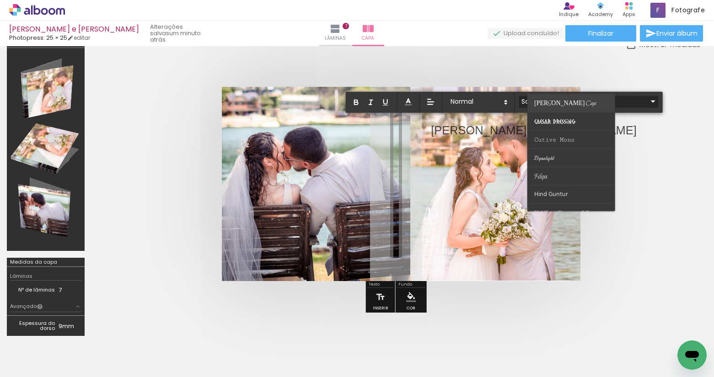
scroll to position [122, 0]
click at [575, 132] on paper-item at bounding box center [571, 127] width 88 height 18
type input "Dynalight"
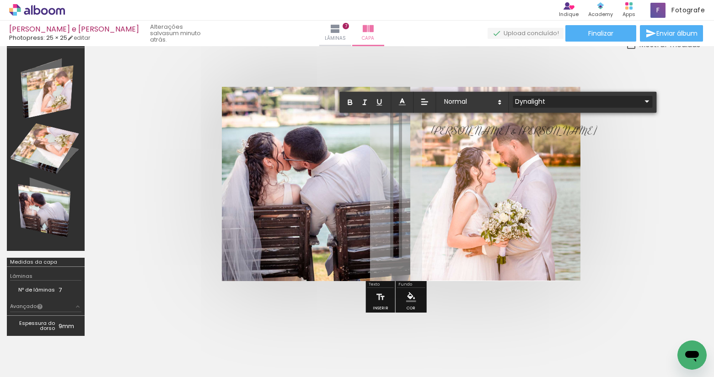
click at [568, 102] on input "Dynalight" at bounding box center [577, 101] width 128 height 10
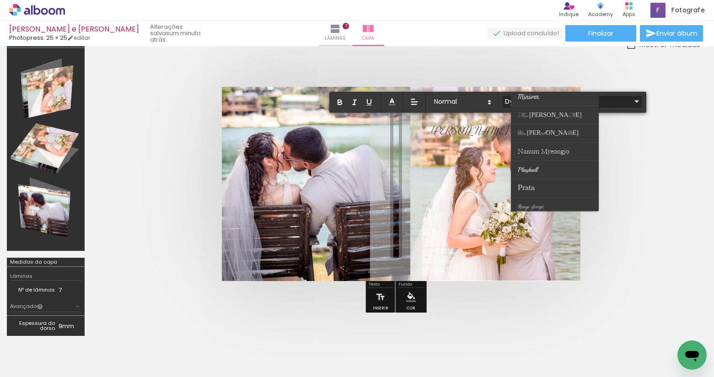
scroll to position [305, 0]
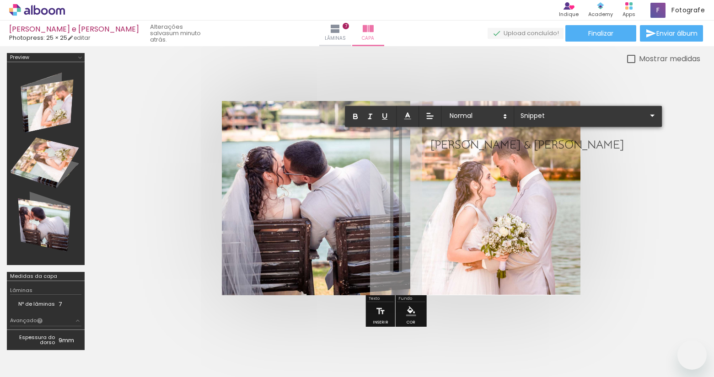
click at [477, 160] on quentale-layouter at bounding box center [396, 198] width 348 height 194
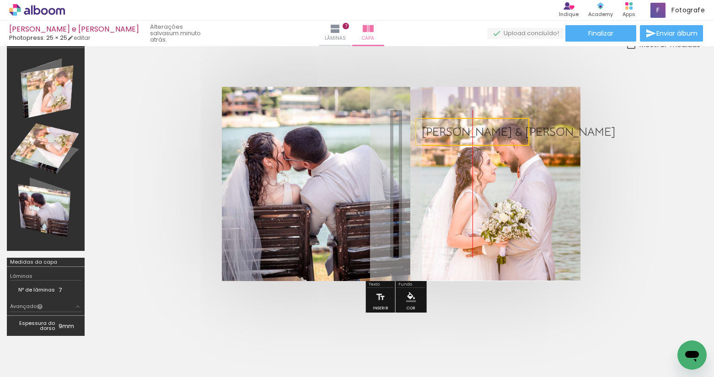
click at [504, 131] on quentale-selection at bounding box center [472, 132] width 114 height 28
click at [636, 231] on quentale-cover at bounding box center [395, 184] width 535 height 194
click at [481, 134] on span "[PERSON_NAME] & [PERSON_NAME]" at bounding box center [518, 132] width 192 height 14
click at [481, 134] on quentale-selection at bounding box center [472, 132] width 114 height 28
click at [481, 133] on span "[PERSON_NAME] & [PERSON_NAME]" at bounding box center [518, 132] width 192 height 14
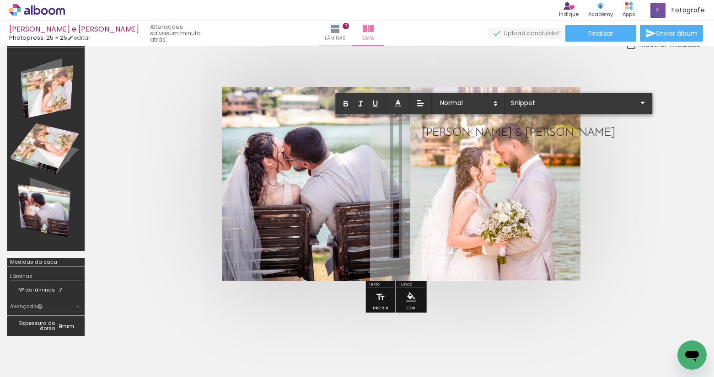
click at [481, 133] on span "[PERSON_NAME] & [PERSON_NAME]" at bounding box center [518, 132] width 192 height 14
click at [399, 102] on polyline at bounding box center [398, 102] width 4 height 4
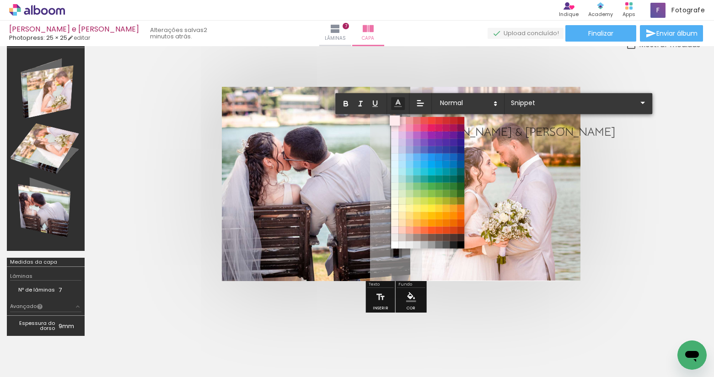
click at [394, 118] on span at bounding box center [395, 121] width 10 height 10
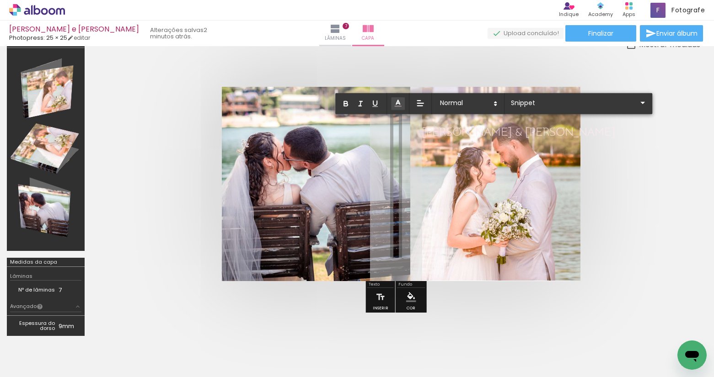
click at [478, 165] on quentale-layouter at bounding box center [396, 184] width 348 height 194
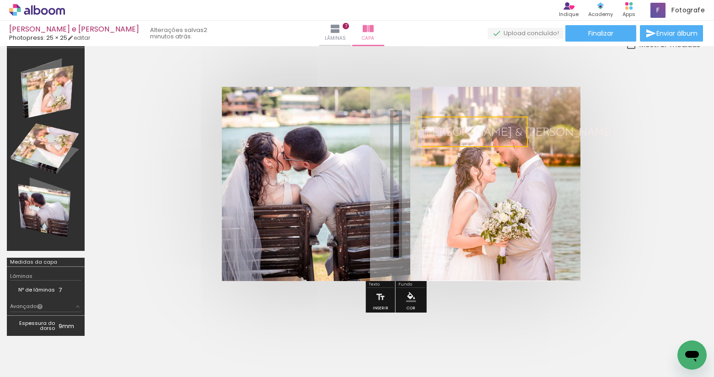
click at [605, 176] on quentale-cover at bounding box center [395, 184] width 535 height 194
click at [602, 34] on span "Finalizar" at bounding box center [600, 33] width 25 height 6
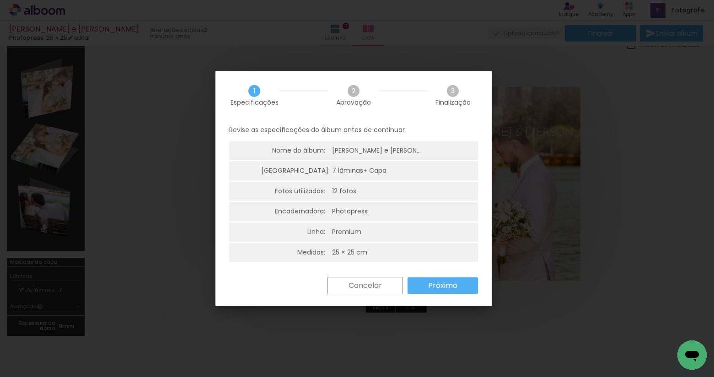
click at [0, 0] on slot "Próximo" at bounding box center [0, 0] width 0 height 0
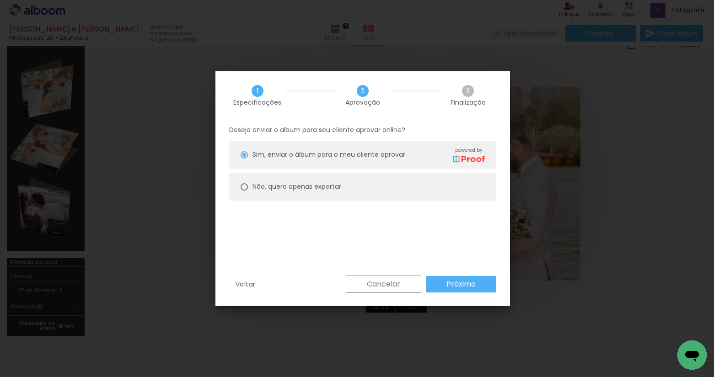
click at [442, 283] on paper-button "Próximo" at bounding box center [461, 284] width 70 height 16
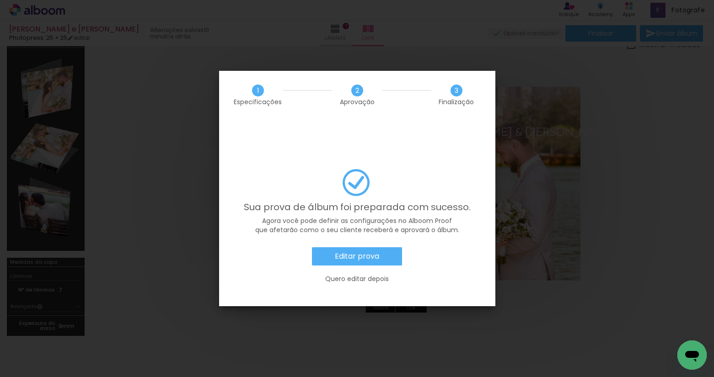
scroll to position [0, 81]
click at [0, 0] on slot "Editar prova" at bounding box center [0, 0] width 0 height 0
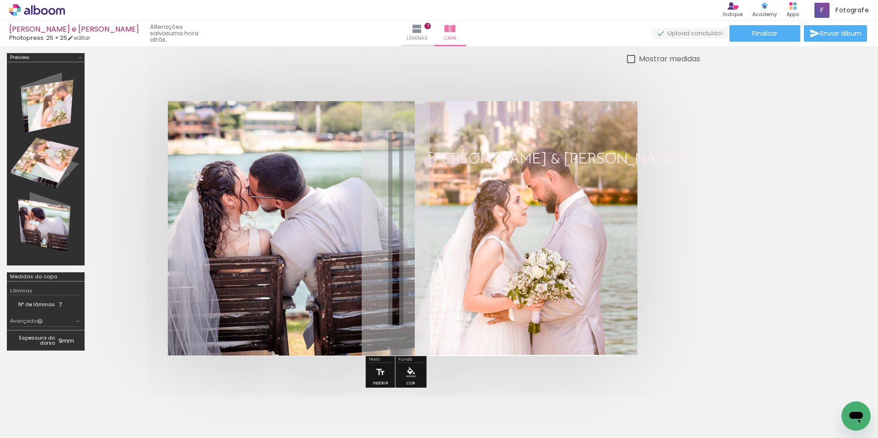
scroll to position [14, 0]
